Goal: Obtain resource: Obtain resource

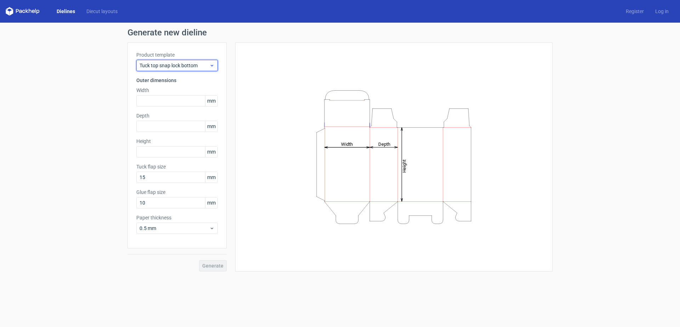
click at [205, 64] on span "Tuck top snap lock bottom" at bounding box center [175, 65] width 70 height 7
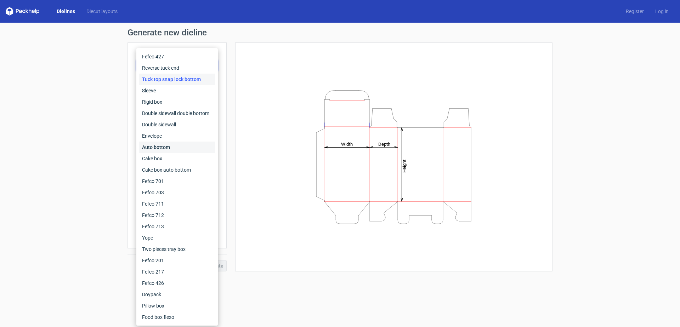
click at [159, 146] on div "Auto bottom" at bounding box center [177, 147] width 76 height 11
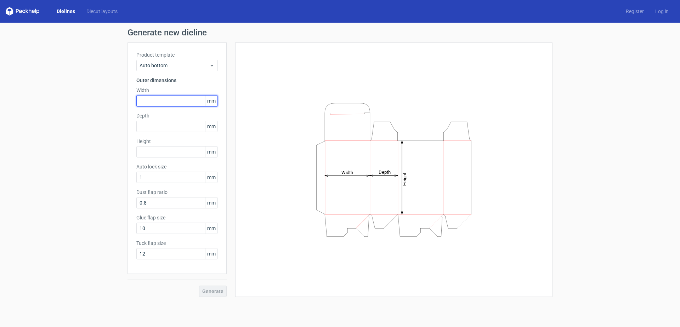
click at [172, 98] on input "text" at bounding box center [176, 100] width 81 height 11
click at [143, 100] on input "text" at bounding box center [176, 100] width 81 height 11
type input "75"
click at [157, 125] on input "text" at bounding box center [176, 126] width 81 height 11
type input "30"
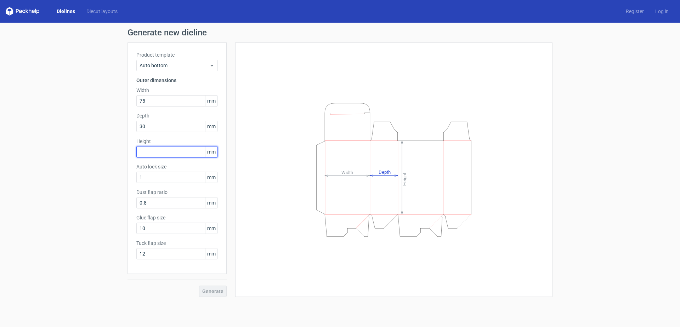
click at [155, 149] on input "text" at bounding box center [176, 151] width 81 height 11
type input "100"
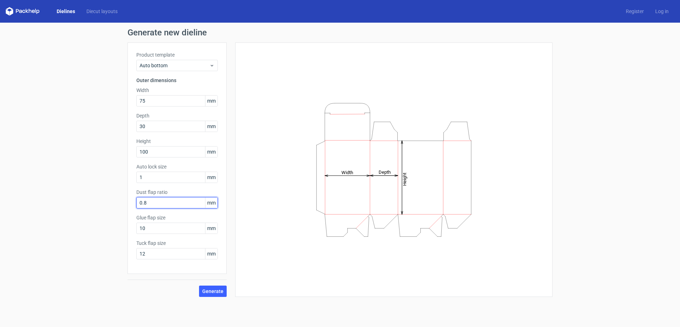
drag, startPoint x: 154, startPoint y: 203, endPoint x: 98, endPoint y: 204, distance: 56.3
click at [98, 204] on div "Generate new dieline Product template Auto bottom Outer dimensions Width 75 mm …" at bounding box center [340, 163] width 680 height 280
drag, startPoint x: 166, startPoint y: 205, endPoint x: 48, endPoint y: 214, distance: 118.7
click at [43, 212] on div "Generate new dieline Product template Auto bottom Outer dimensions Width 75 mm …" at bounding box center [340, 163] width 680 height 280
type input "010"
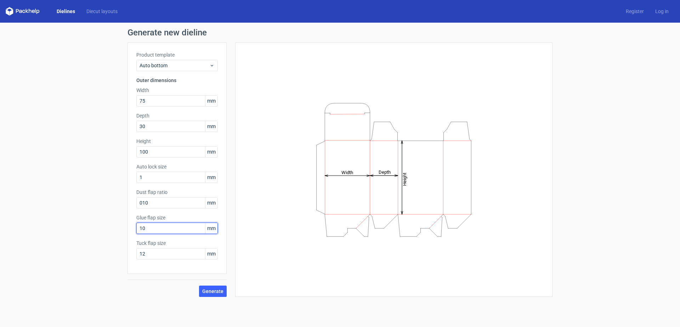
click at [138, 232] on input "10" at bounding box center [176, 228] width 81 height 11
click at [163, 204] on input "010" at bounding box center [176, 202] width 81 height 11
click at [75, 160] on div "Generate new dieline Product template Auto bottom Outer dimensions Width 75 mm …" at bounding box center [340, 163] width 680 height 280
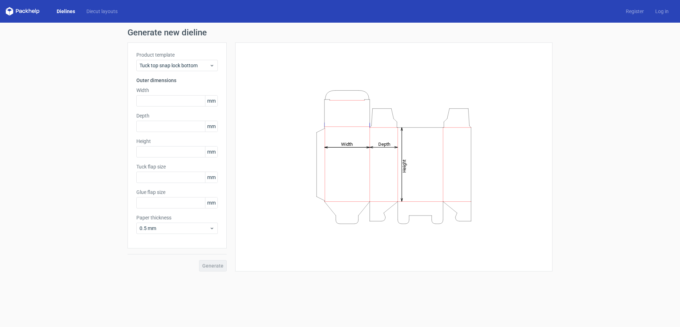
type input "15"
type input "10"
click at [179, 68] on span "Tuck top snap lock bottom" at bounding box center [175, 65] width 70 height 7
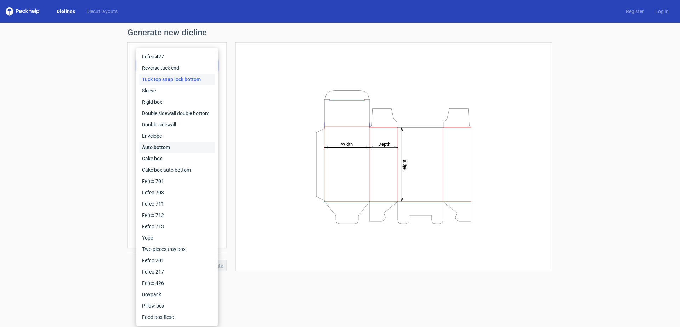
click at [159, 146] on div "Auto bottom" at bounding box center [177, 147] width 76 height 11
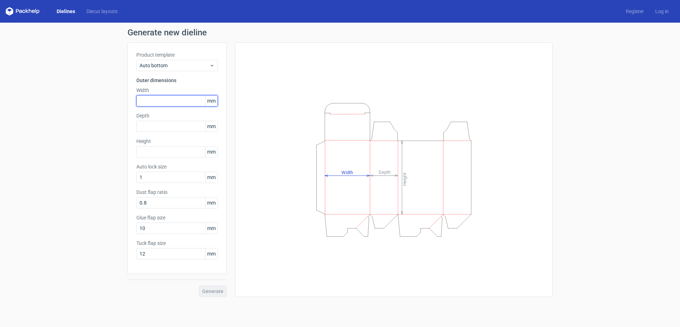
click at [164, 98] on input "text" at bounding box center [176, 100] width 81 height 11
type input "75"
click at [157, 125] on input "text" at bounding box center [176, 126] width 81 height 11
click at [157, 159] on div "Product template Auto bottom Outer dimensions Width 75 mm Depth 3 mm Height mm …" at bounding box center [177, 159] width 99 height 232
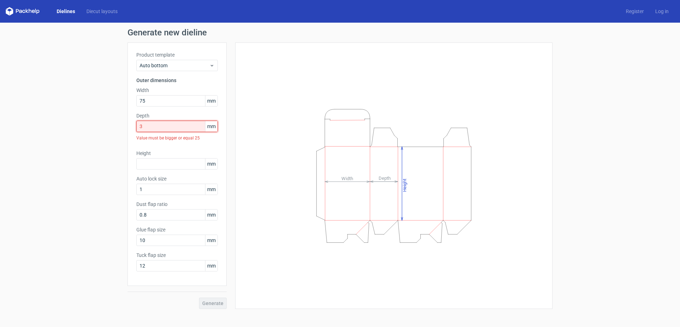
click at [152, 129] on input "3" at bounding box center [176, 126] width 81 height 11
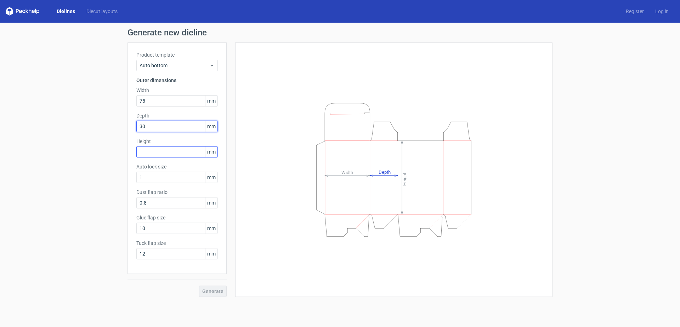
type input "30"
click at [149, 155] on input "text" at bounding box center [176, 151] width 81 height 11
type input "100"
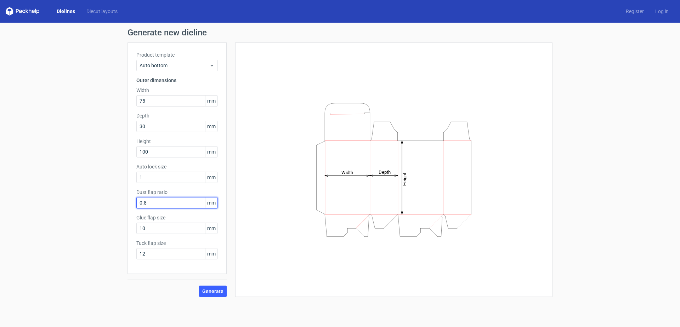
click at [153, 204] on input "0.8" at bounding box center [176, 202] width 81 height 11
drag, startPoint x: 157, startPoint y: 204, endPoint x: 83, endPoint y: 202, distance: 73.3
click at [83, 202] on div "Generate new dieline Product template Auto bottom Outer dimensions Width 75 mm …" at bounding box center [340, 163] width 680 height 280
drag, startPoint x: 147, startPoint y: 203, endPoint x: 126, endPoint y: 203, distance: 20.6
click at [126, 203] on div "Generate new dieline Product template Auto bottom Outer dimensions Width 75 mm …" at bounding box center [340, 163] width 680 height 280
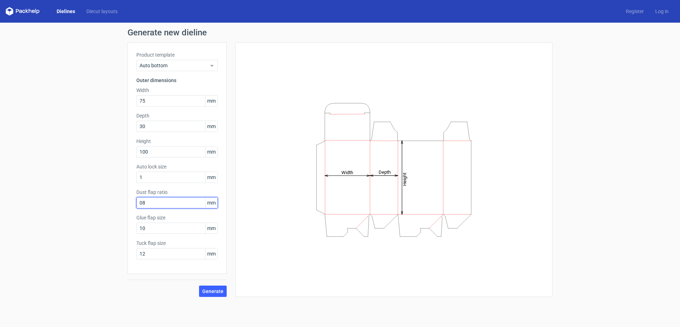
drag, startPoint x: 150, startPoint y: 204, endPoint x: 119, endPoint y: 205, distance: 31.2
click at [119, 205] on div "Generate new dieline Product template Auto bottom Outer dimensions Width 75 mm …" at bounding box center [340, 163] width 680 height 280
type input "08"
click at [151, 220] on label "Glue flap size" at bounding box center [176, 217] width 81 height 7
click at [158, 230] on input "10" at bounding box center [176, 228] width 81 height 11
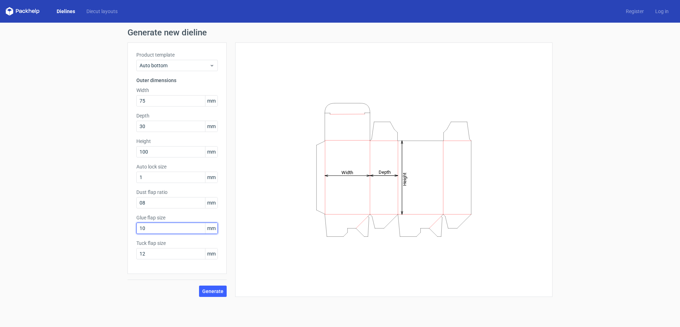
drag, startPoint x: 158, startPoint y: 230, endPoint x: 85, endPoint y: 231, distance: 73.0
click at [85, 231] on div "Generate new dieline Product template Auto bottom Outer dimensions Width 75 mm …" at bounding box center [340, 163] width 680 height 280
type input "15"
drag, startPoint x: 158, startPoint y: 253, endPoint x: 131, endPoint y: 253, distance: 26.9
click at [131, 253] on div "Product template Auto bottom Outer dimensions Width 75 mm Depth 30 mm Height 10…" at bounding box center [177, 159] width 99 height 232
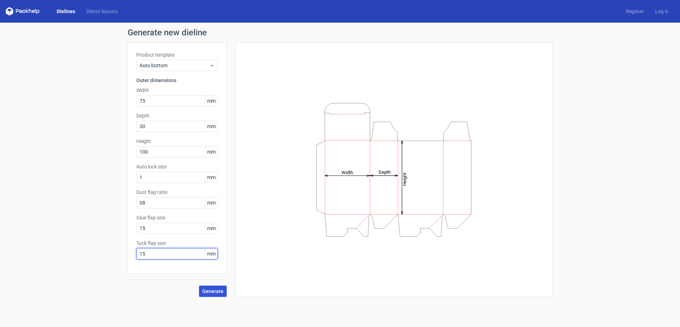
type input "15"
click at [216, 291] on span "Generate" at bounding box center [212, 291] width 21 height 5
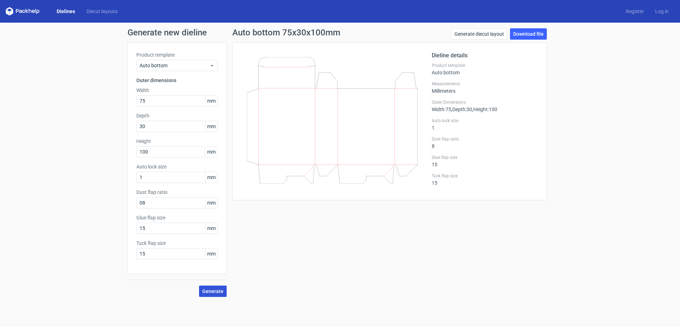
click at [214, 289] on span "Generate" at bounding box center [212, 291] width 21 height 5
click at [523, 33] on link "Download file" at bounding box center [528, 33] width 37 height 11
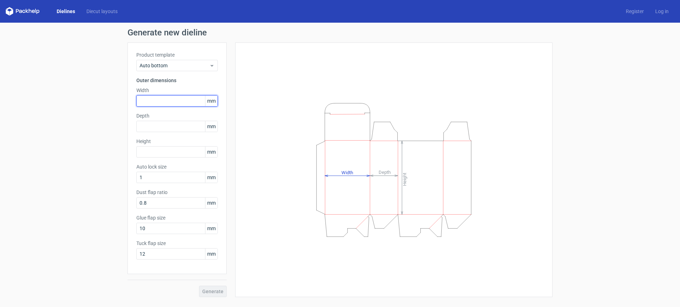
click at [150, 104] on input "text" at bounding box center [176, 100] width 81 height 11
type input "75"
click at [159, 126] on input "text" at bounding box center [176, 126] width 81 height 11
type input "100"
click at [150, 154] on input "text" at bounding box center [176, 151] width 81 height 11
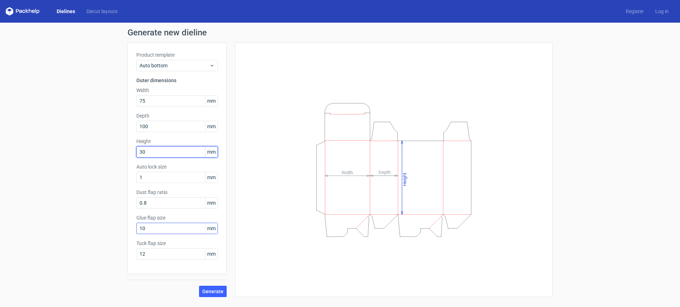
type input "30"
drag, startPoint x: 151, startPoint y: 230, endPoint x: 91, endPoint y: 228, distance: 60.2
click at [91, 228] on div "Generate new dieline Product template Auto bottom Outer dimensions Width 75 mm …" at bounding box center [340, 163] width 680 height 280
type input "14"
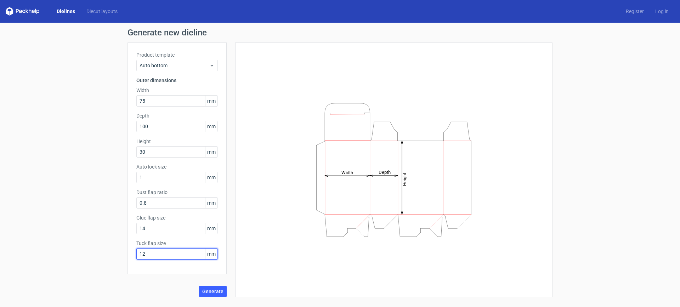
drag, startPoint x: 139, startPoint y: 258, endPoint x: 71, endPoint y: 259, distance: 68.0
click at [71, 259] on div "Generate new dieline Product template Auto bottom Outer dimensions Width 75 mm …" at bounding box center [340, 163] width 680 height 280
type input "15"
drag, startPoint x: 151, startPoint y: 228, endPoint x: 87, endPoint y: 231, distance: 64.5
click at [87, 231] on div "Generate new dieline Product template Auto bottom Outer dimensions Width 75 mm …" at bounding box center [340, 163] width 680 height 280
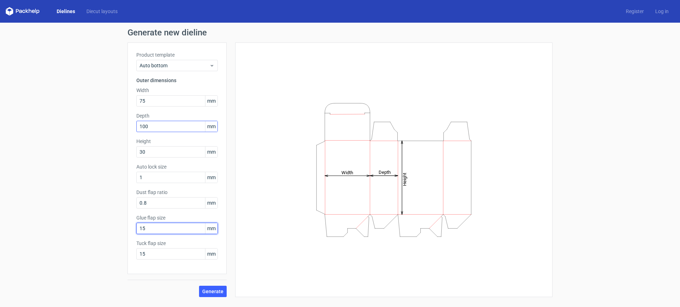
type input "15"
drag, startPoint x: 154, startPoint y: 125, endPoint x: 64, endPoint y: 125, distance: 89.3
click at [64, 125] on div "Generate new dieline Product template Auto bottom Outer dimensions Width 75 mm …" at bounding box center [340, 163] width 680 height 280
type input "4"
type input "2"
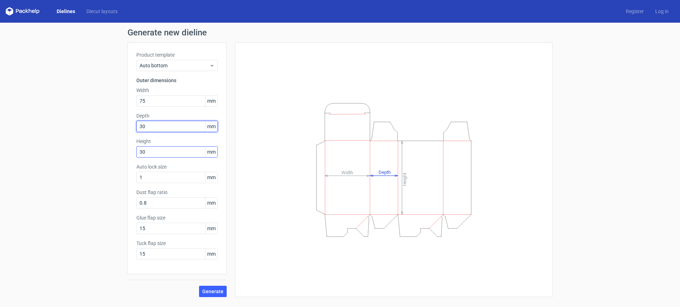
type input "30"
drag, startPoint x: 148, startPoint y: 148, endPoint x: 59, endPoint y: 155, distance: 88.9
click at [59, 155] on div "Generate new dieline Product template Auto bottom Outer dimensions Width 75 mm …" at bounding box center [340, 163] width 680 height 280
type input "100"
click at [217, 287] on button "Generate" at bounding box center [213, 291] width 28 height 11
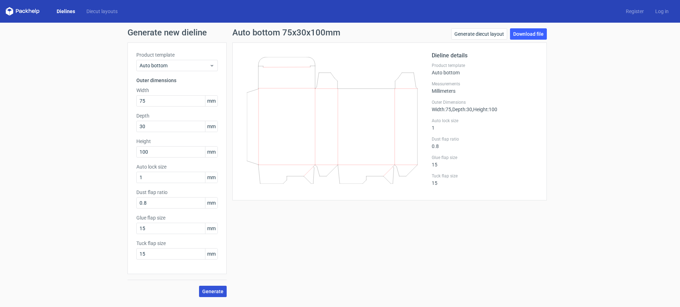
click at [215, 289] on span "Generate" at bounding box center [212, 291] width 21 height 5
click at [211, 293] on span "Generate" at bounding box center [212, 291] width 21 height 5
click at [522, 33] on link "Download file" at bounding box center [528, 33] width 37 height 11
